Goal: Task Accomplishment & Management: Manage account settings

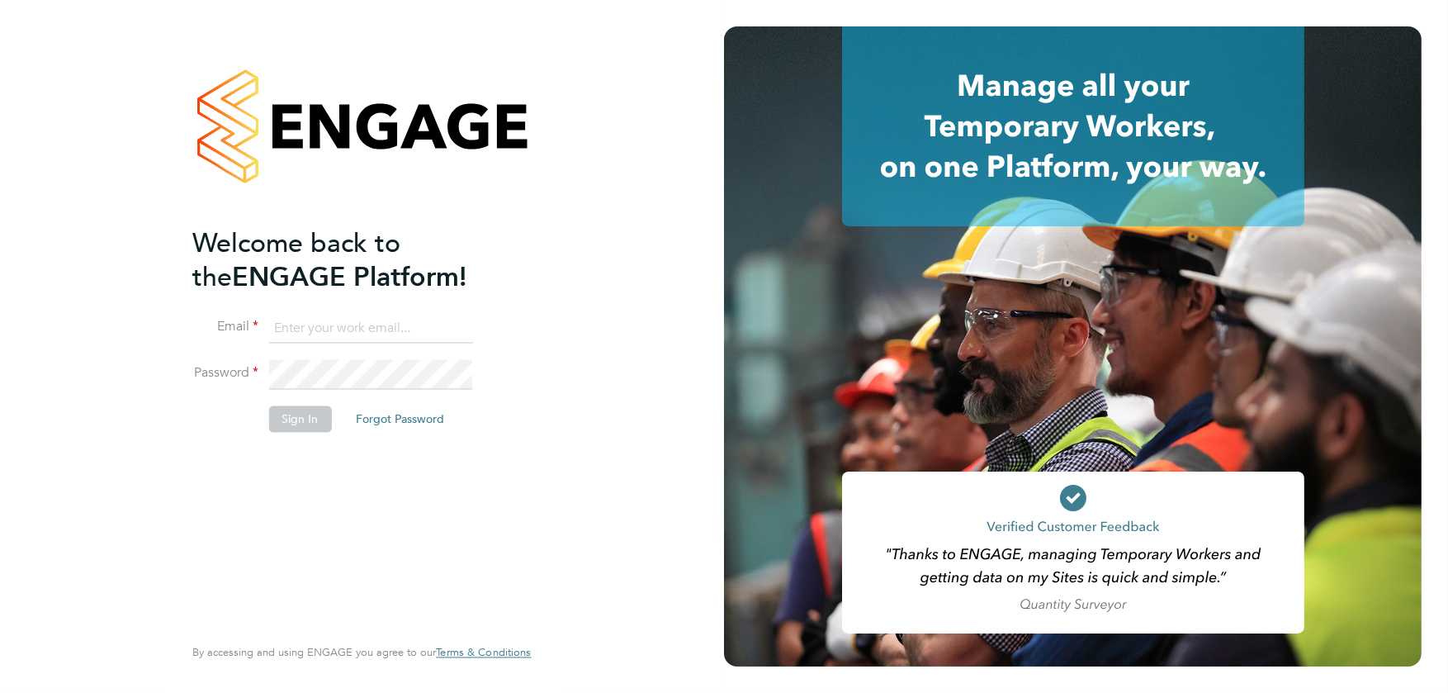
click at [327, 325] on input at bounding box center [370, 329] width 204 height 30
type input "stephen.harrison@vistry.co.uk"
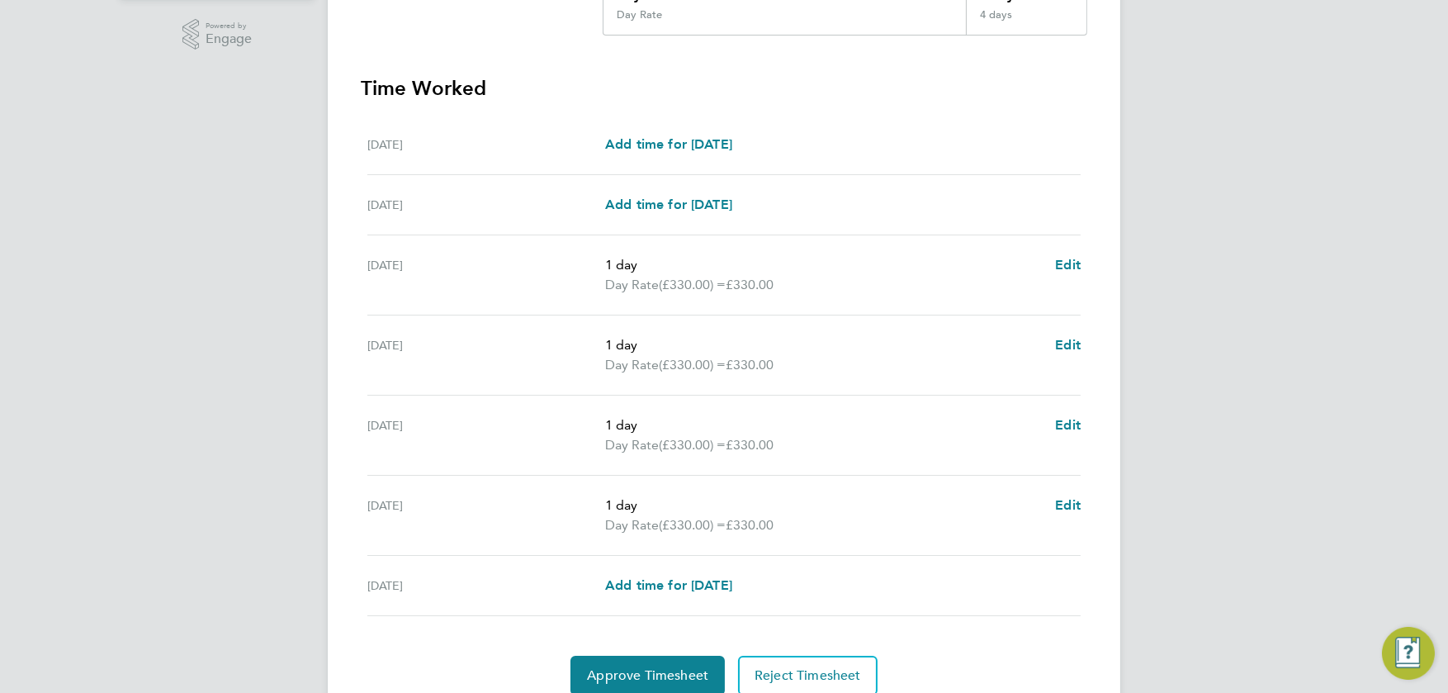
scroll to position [480, 0]
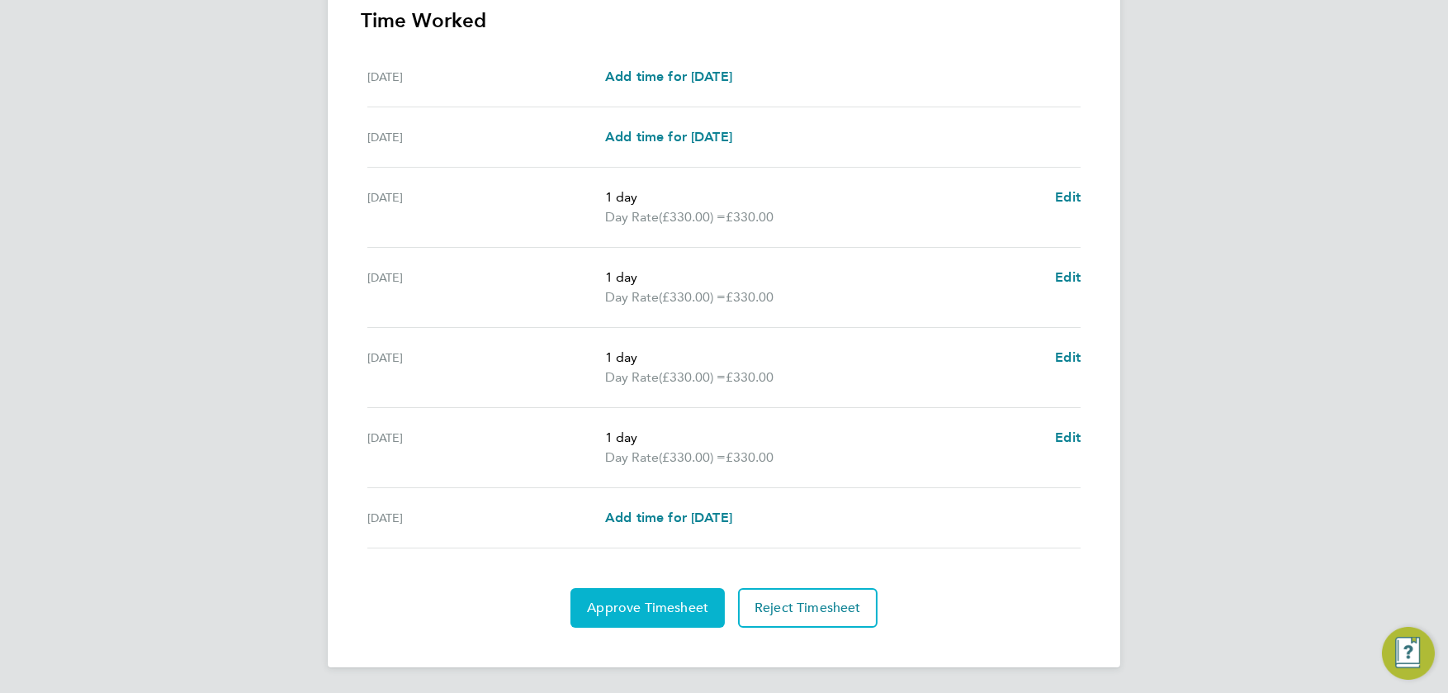
click at [633, 594] on button "Approve Timesheet" at bounding box center [648, 608] width 154 height 40
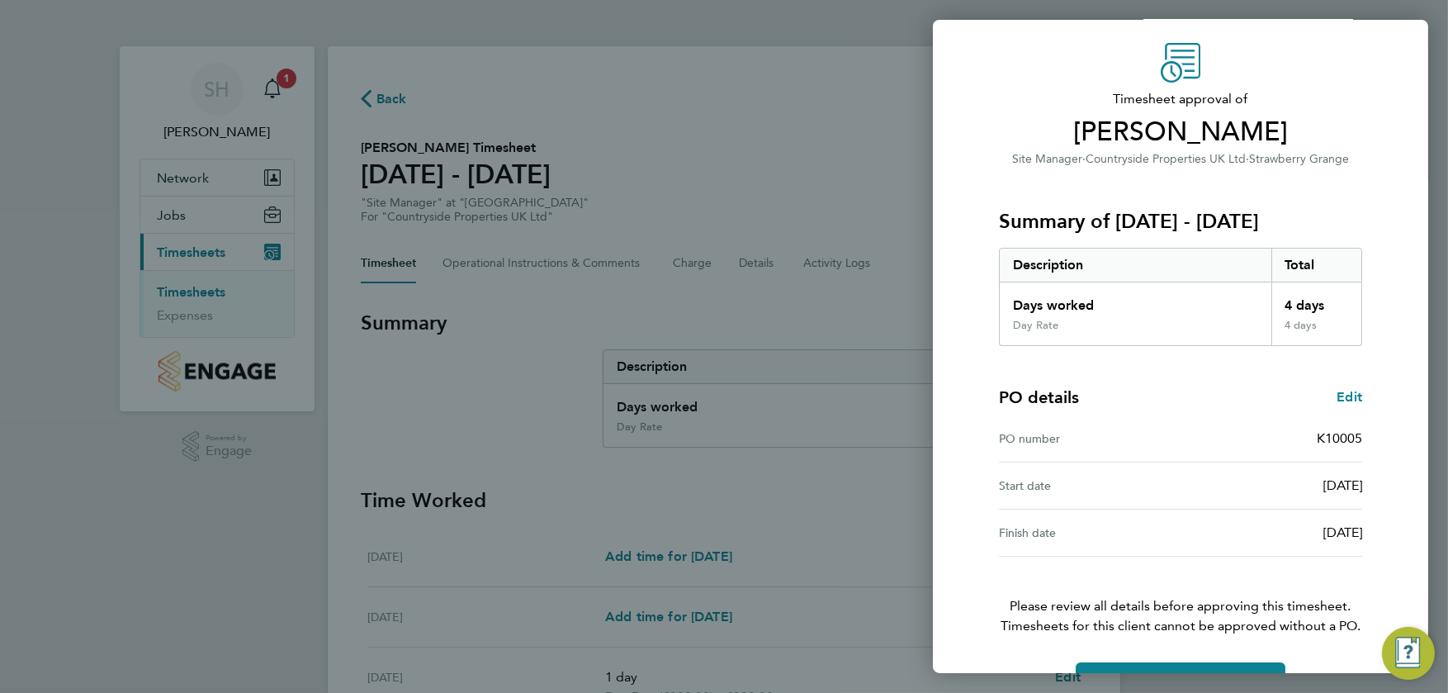
scroll to position [97, 0]
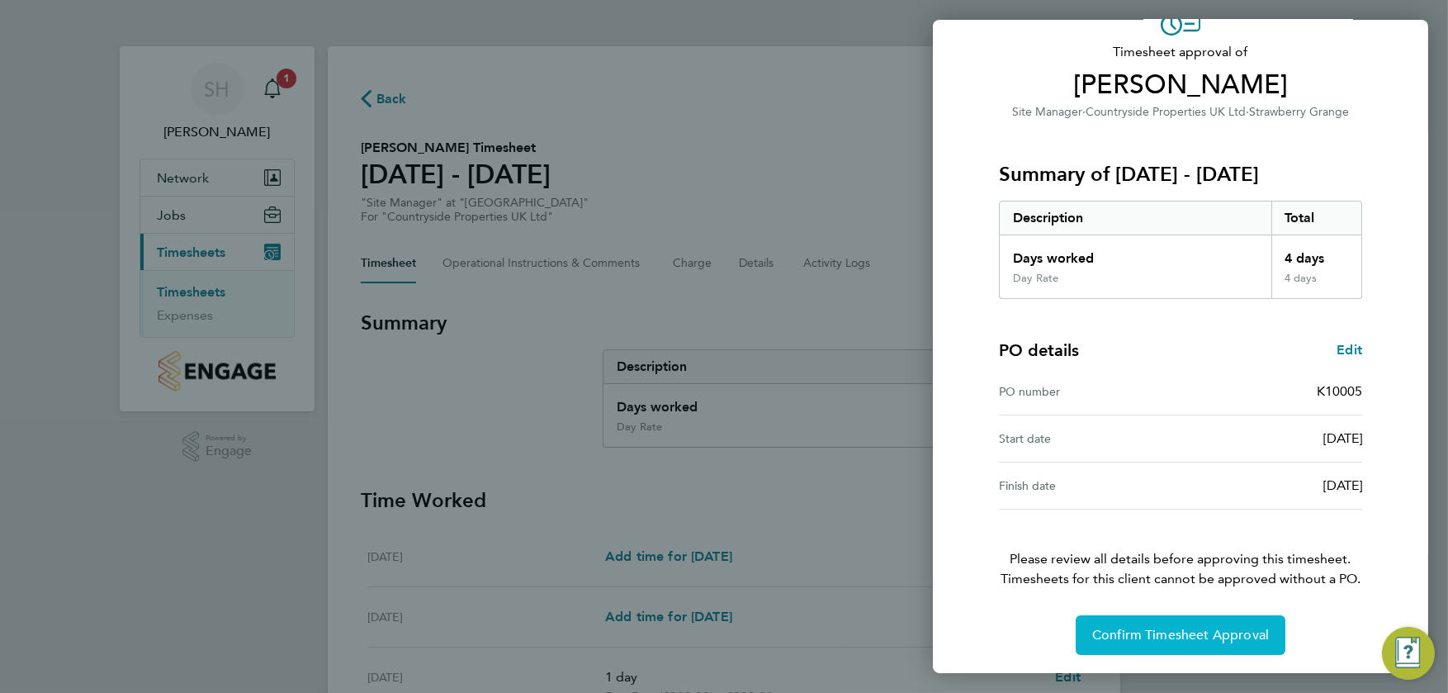
click at [1148, 632] on span "Confirm Timesheet Approval" at bounding box center [1180, 635] width 177 height 17
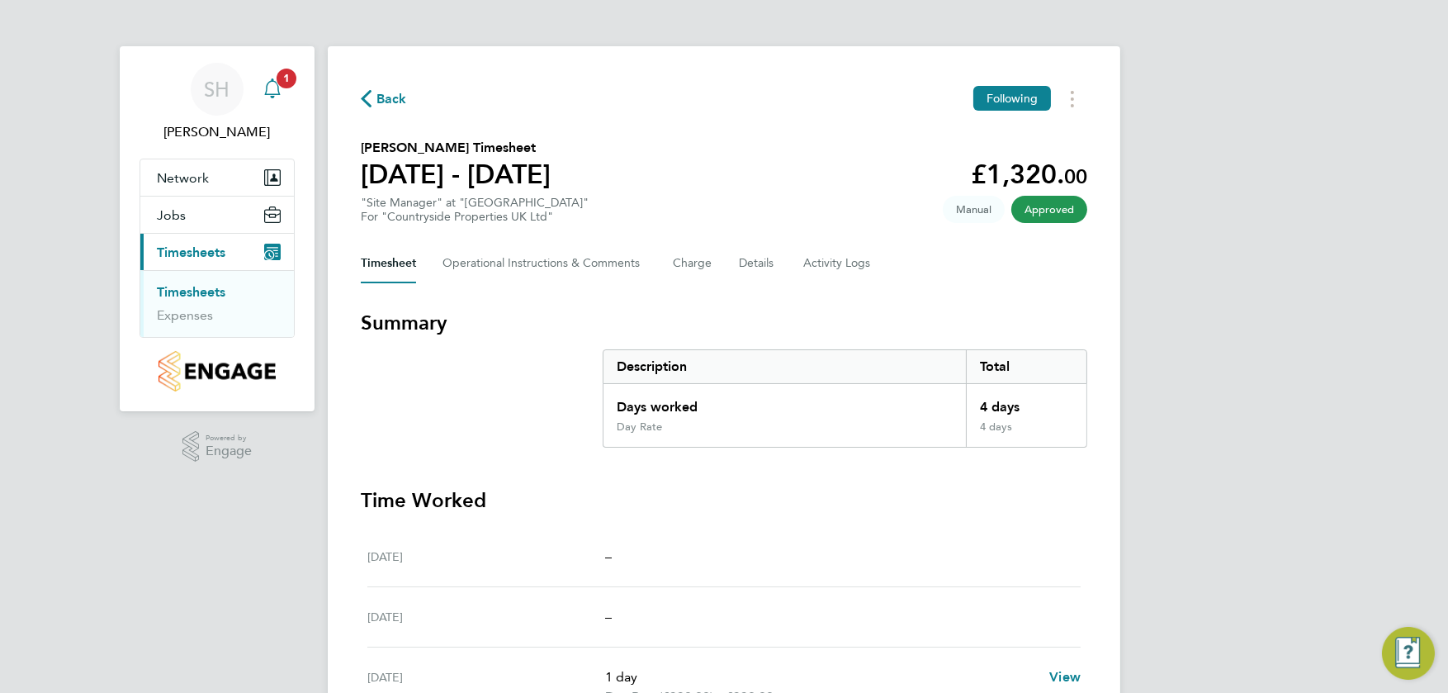
click at [265, 92] on icon "Main navigation" at bounding box center [272, 86] width 16 height 17
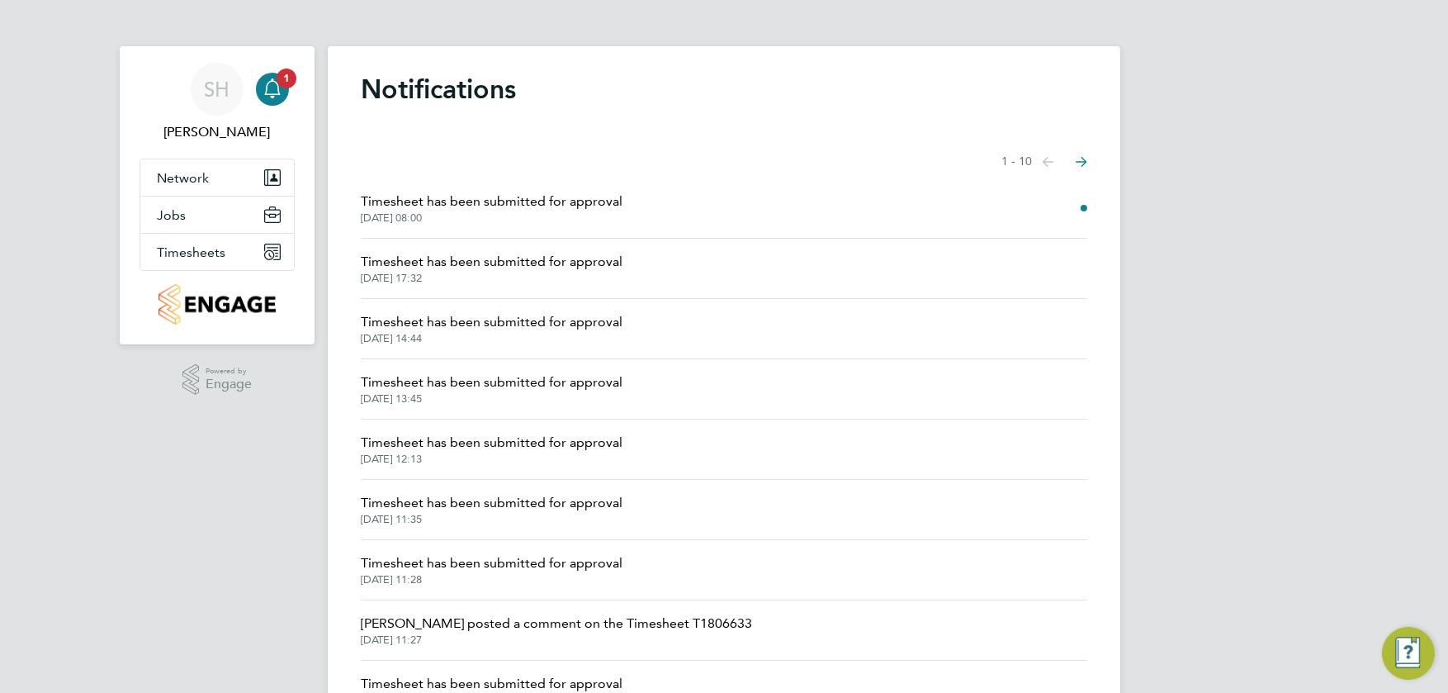
click at [469, 204] on span "Timesheet has been submitted for approval" at bounding box center [492, 202] width 262 height 20
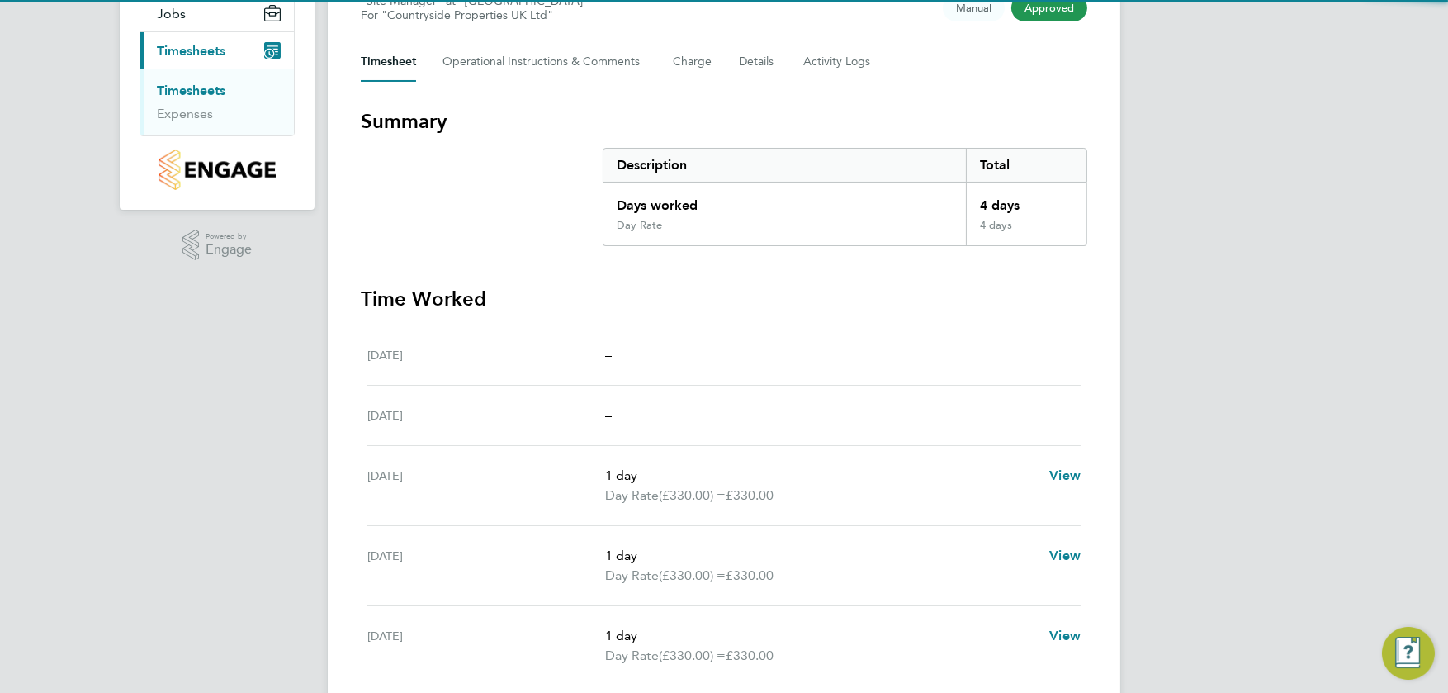
scroll to position [400, 0]
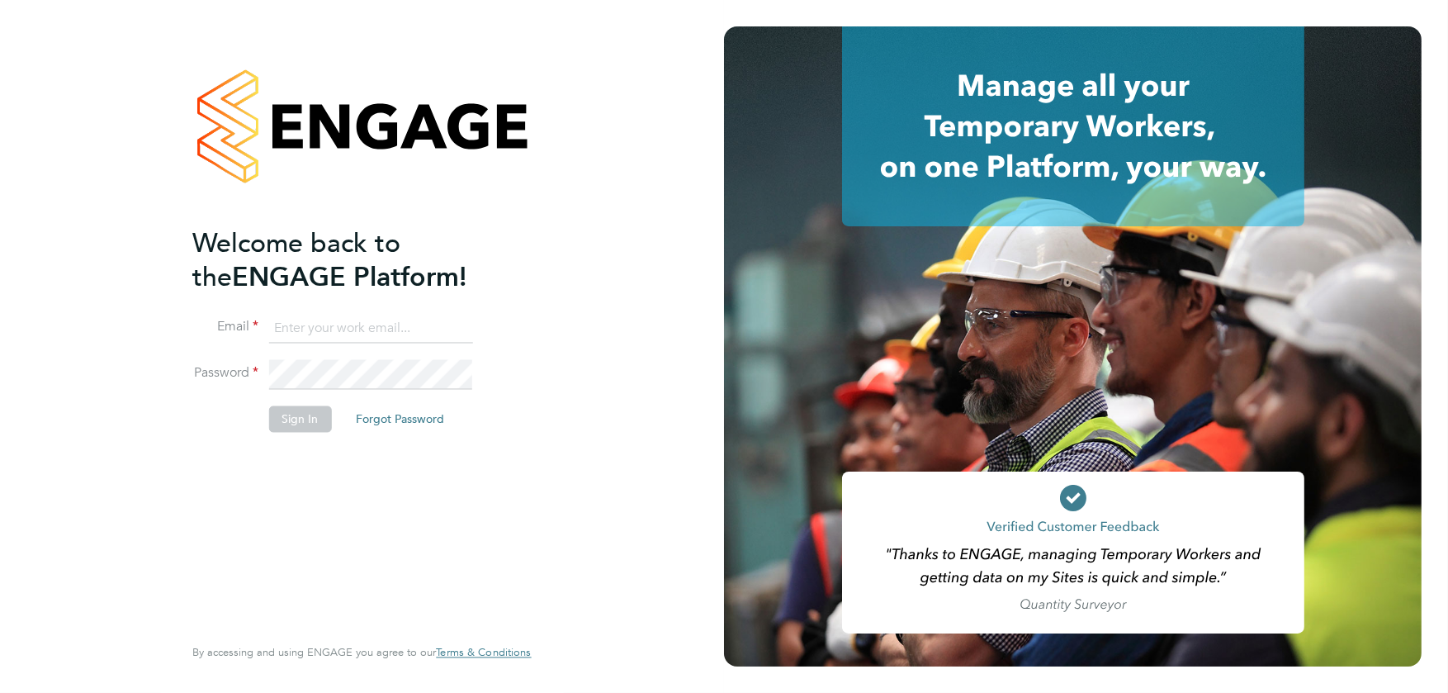
click at [310, 328] on input at bounding box center [370, 329] width 204 height 30
type input "stephen.harrison@vistry.co.uk"
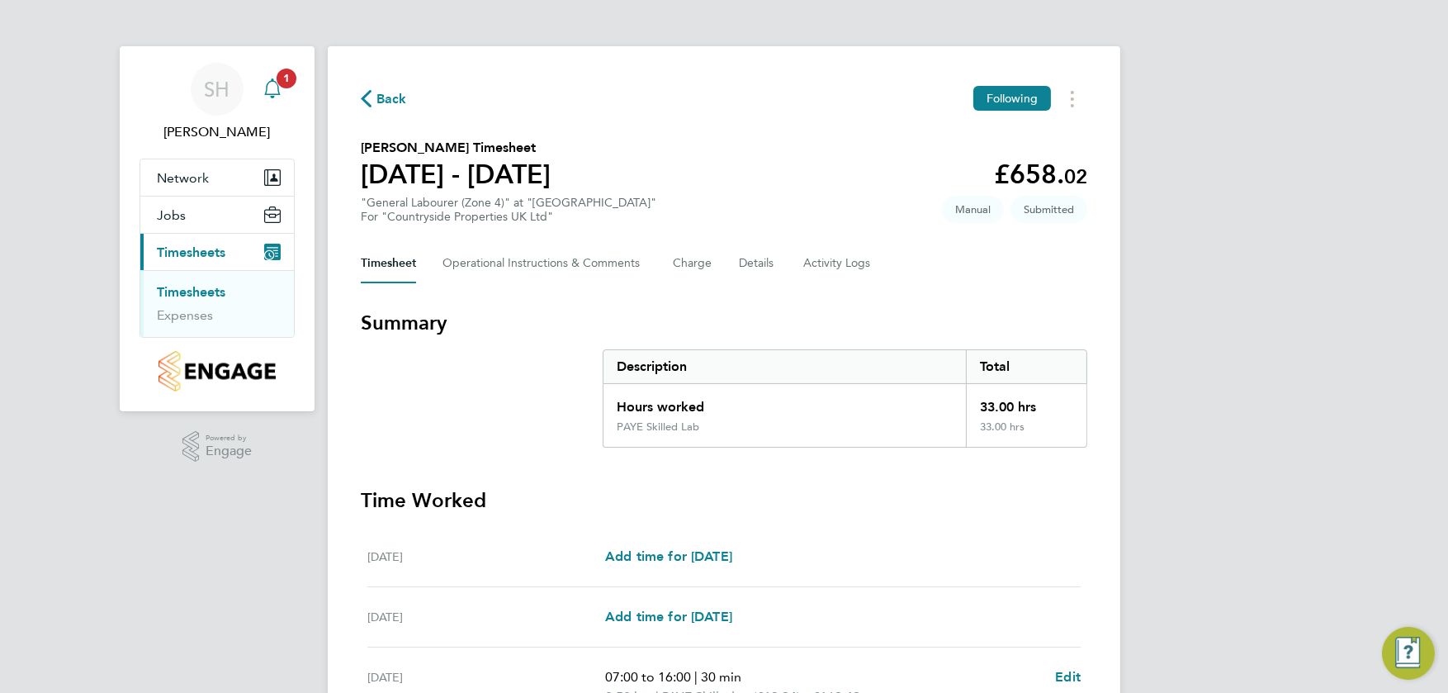
click at [282, 87] on span "1" at bounding box center [287, 79] width 20 height 20
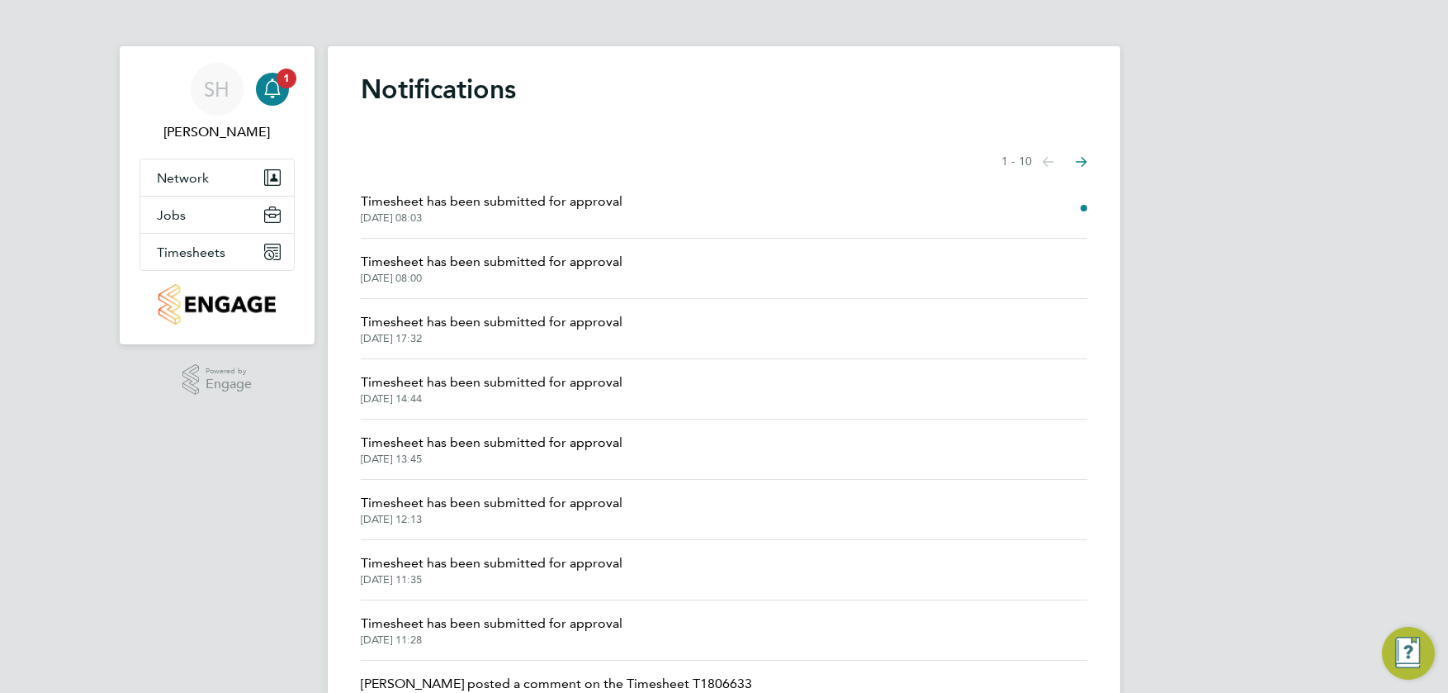
click at [519, 206] on span "Timesheet has been submitted for approval" at bounding box center [492, 202] width 262 height 20
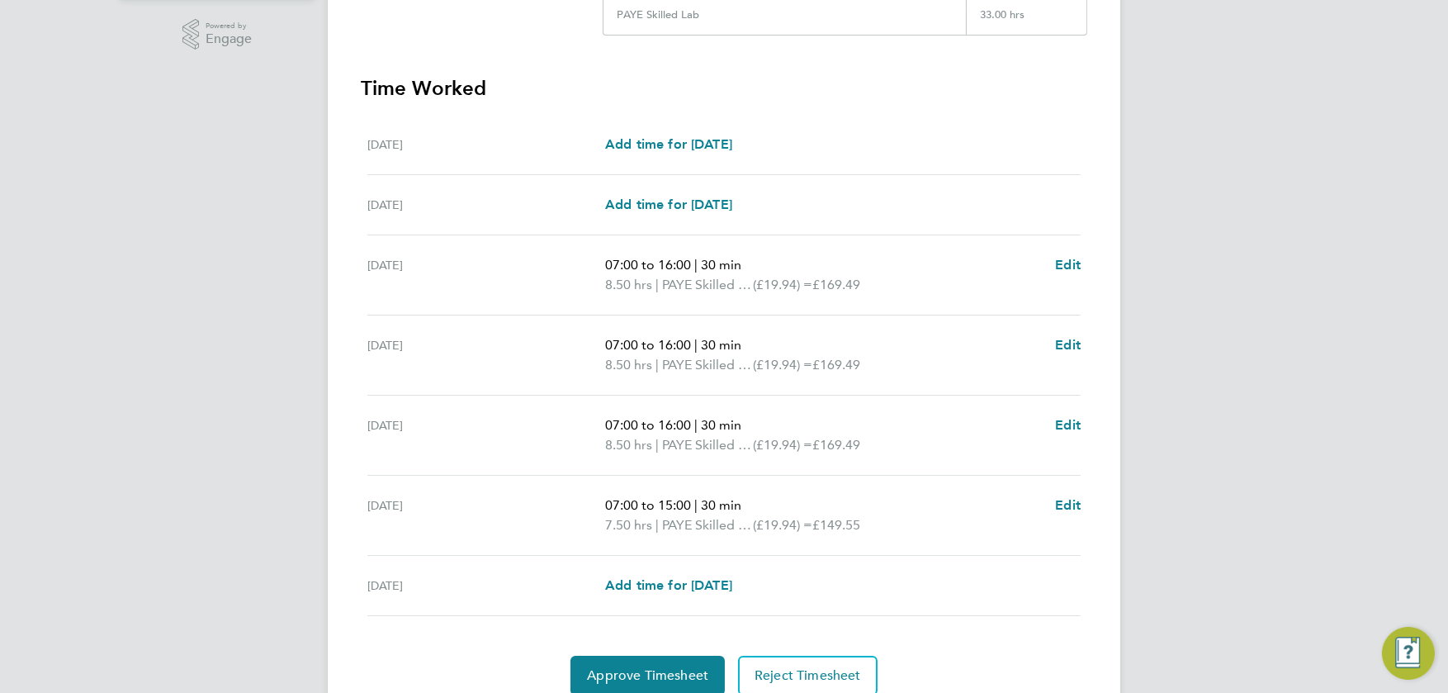
scroll to position [480, 0]
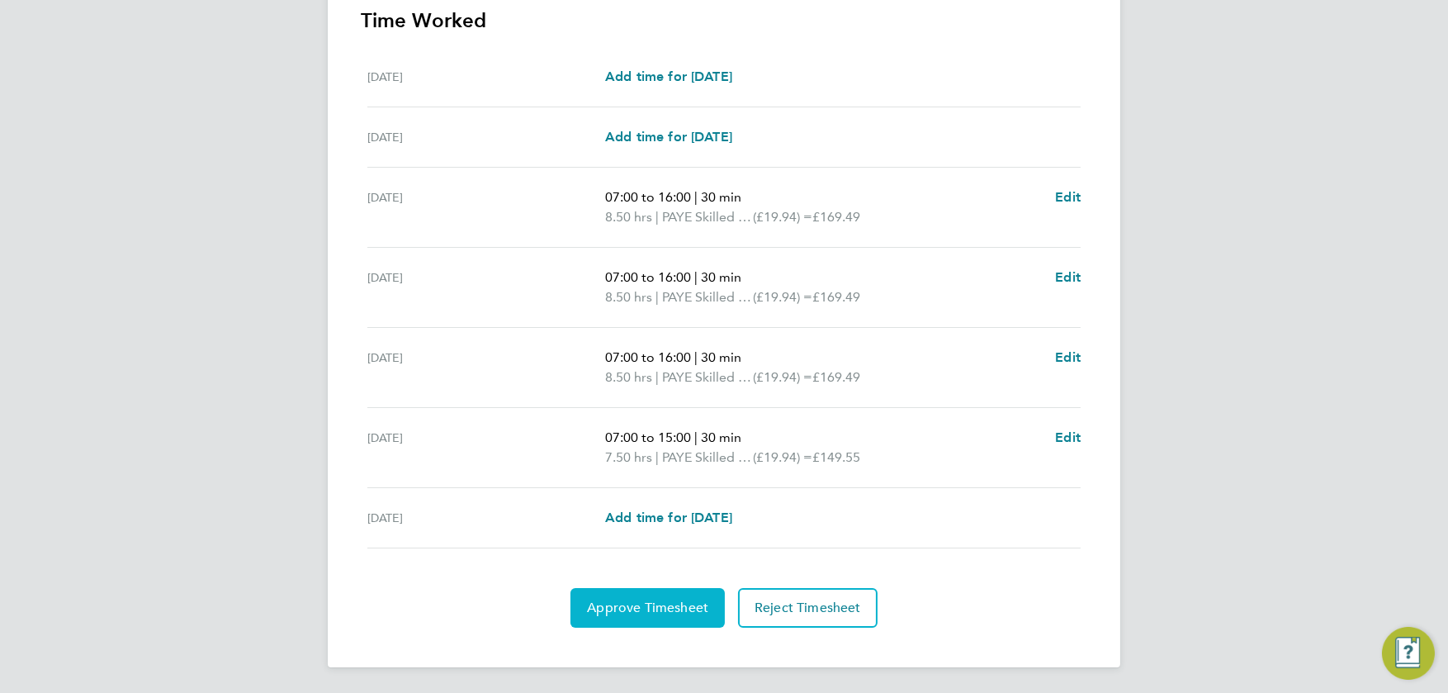
click at [625, 604] on span "Approve Timesheet" at bounding box center [647, 607] width 121 height 17
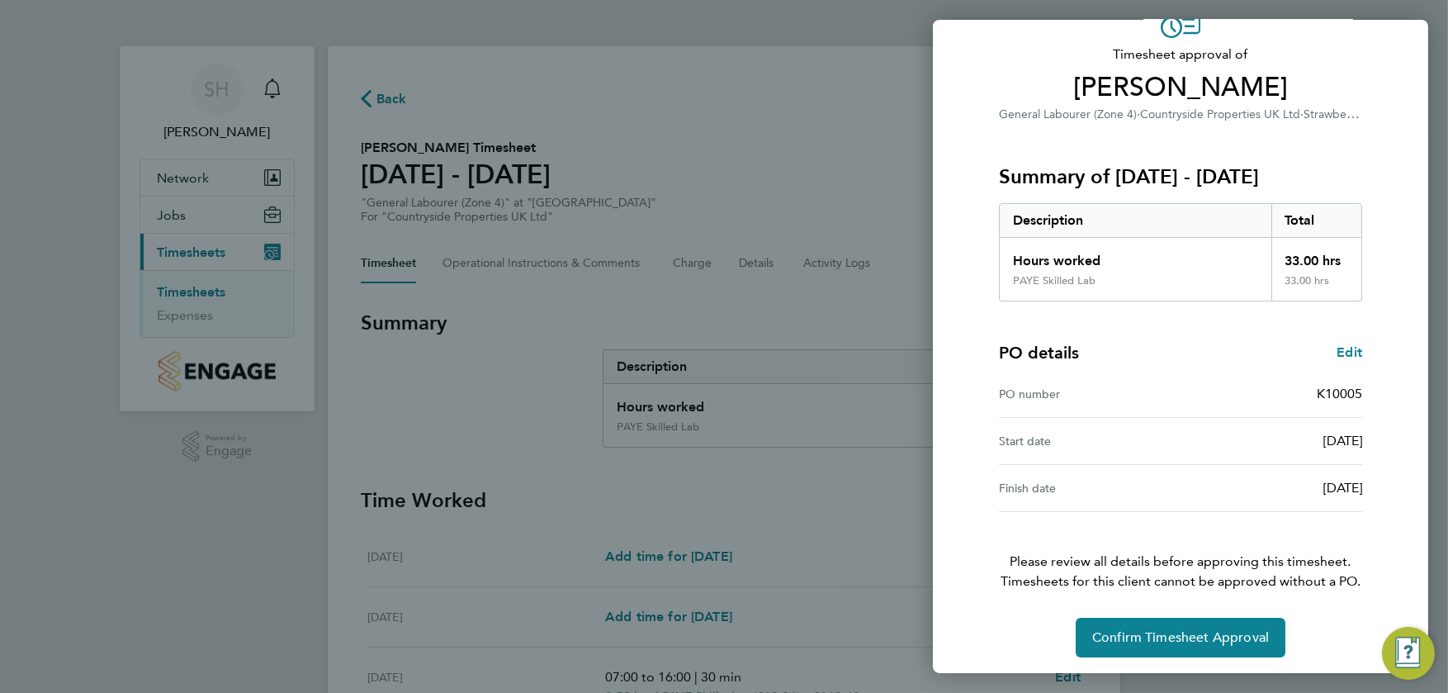
scroll to position [97, 0]
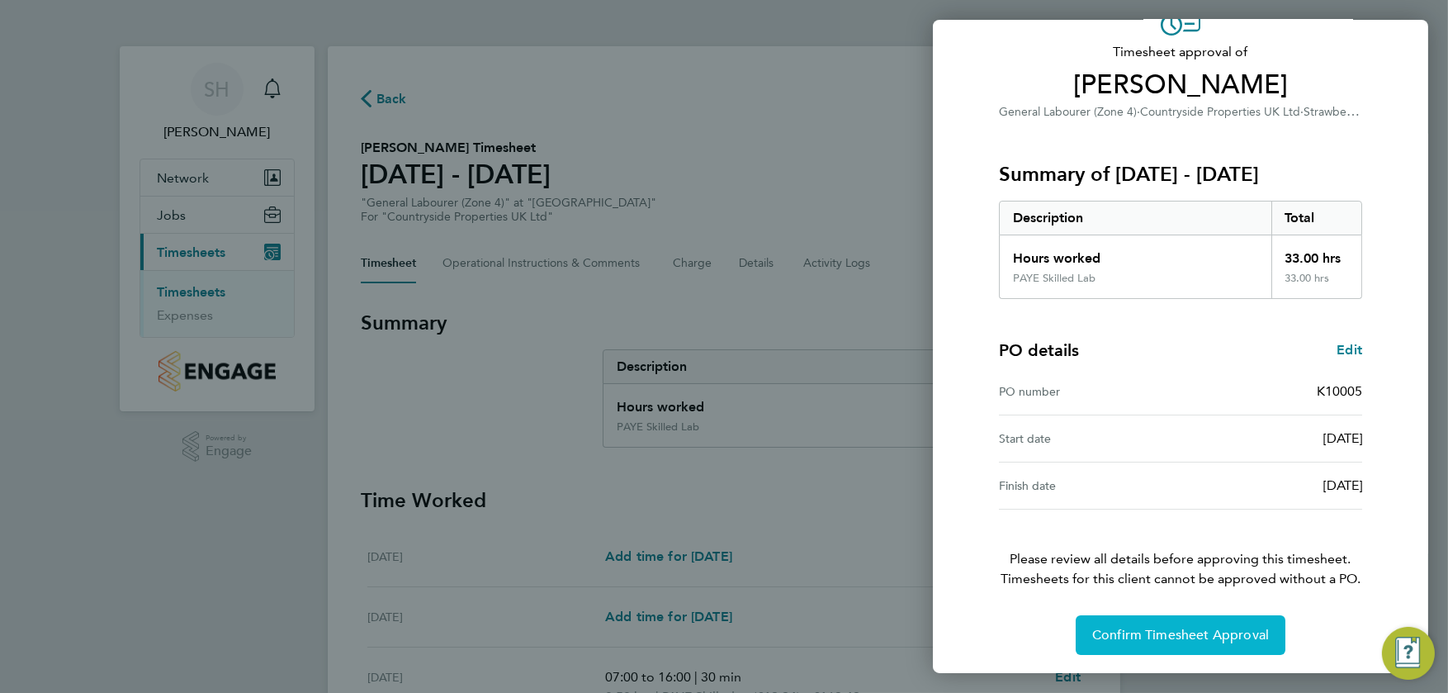
click at [1173, 632] on span "Confirm Timesheet Approval" at bounding box center [1180, 635] width 177 height 17
